Goal: Information Seeking & Learning: Learn about a topic

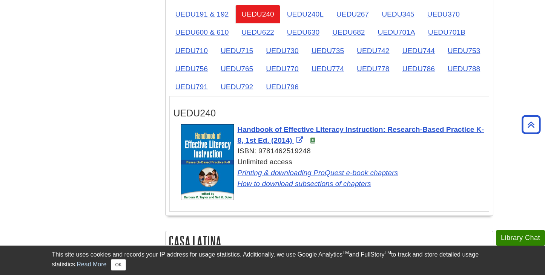
scroll to position [1254, 0]
click at [317, 24] on link "UEDU240L" at bounding box center [305, 14] width 49 height 18
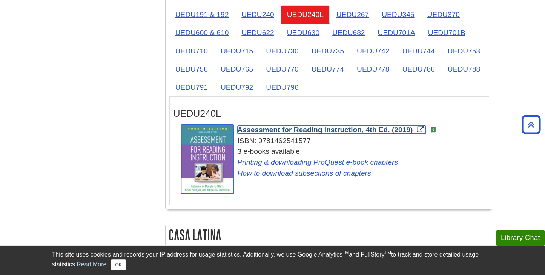
click at [343, 133] on span "Assessment for Reading Instruction, 4th Ed. (2019)" at bounding box center [325, 130] width 175 height 8
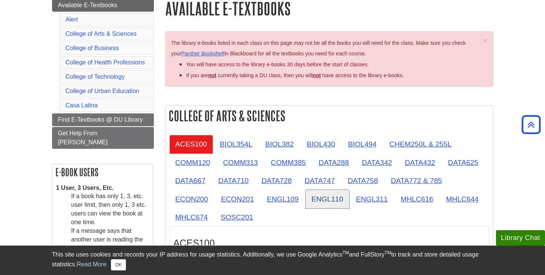
scroll to position [0, 0]
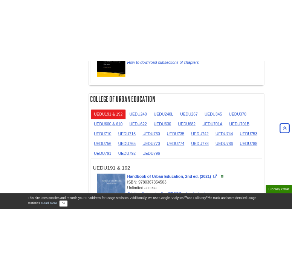
scroll to position [1188, 0]
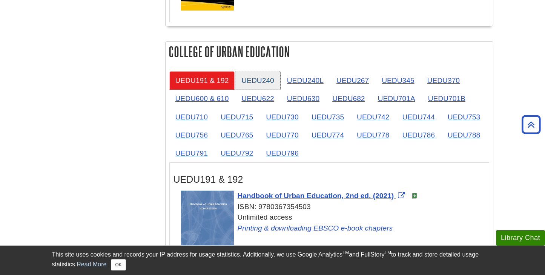
click at [268, 84] on link "UEDU240" at bounding box center [257, 80] width 44 height 18
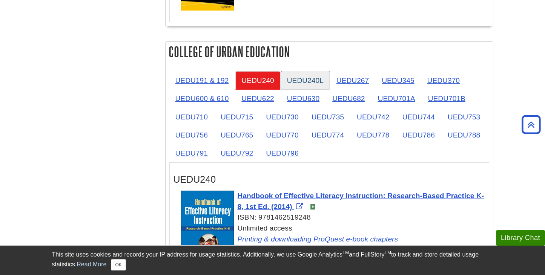
click at [304, 78] on link "UEDU240L" at bounding box center [305, 80] width 49 height 18
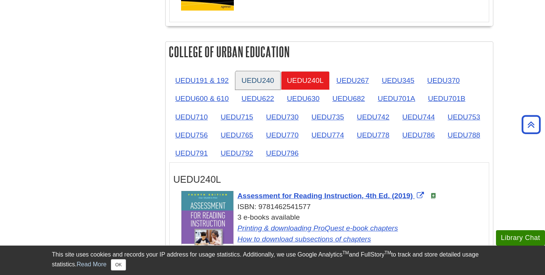
click at [257, 83] on link "UEDU240" at bounding box center [257, 80] width 44 height 18
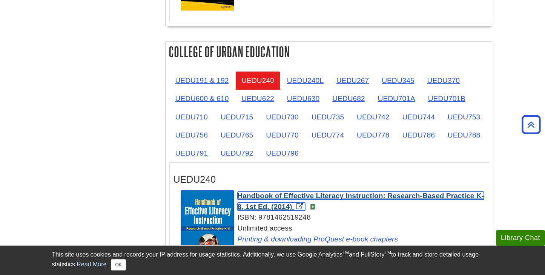
click at [287, 199] on span "Handbook of Effective Literacy Instruction: Research-Based Practice K-8, 1st Ed…" at bounding box center [361, 201] width 247 height 19
